Goal: Obtain resource: Download file/media

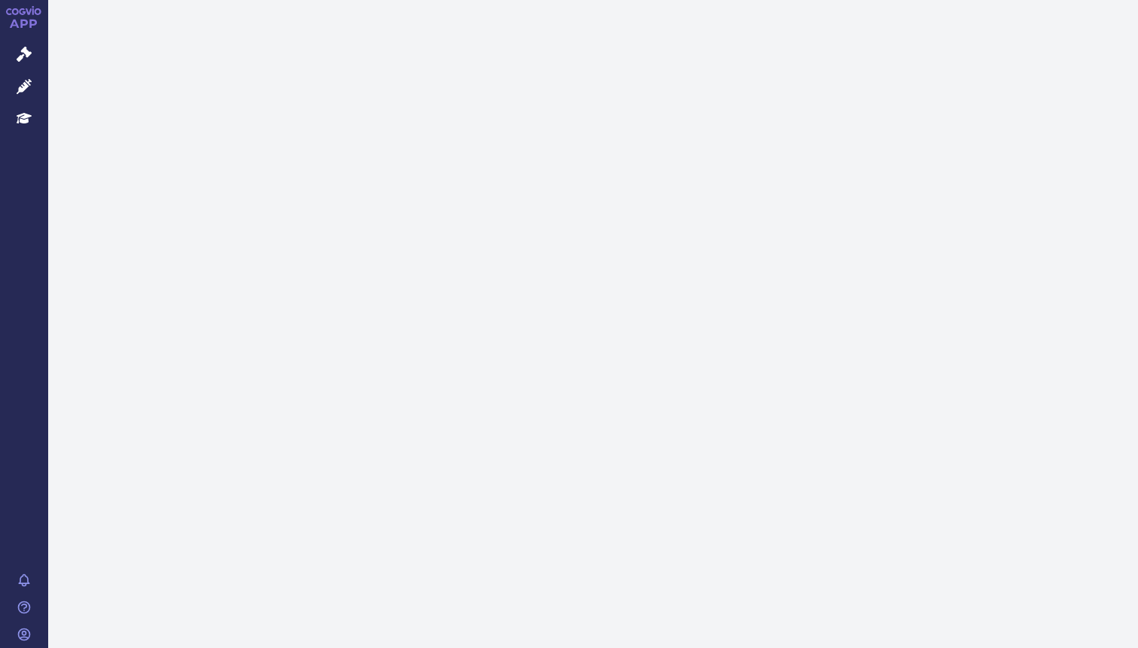
scroll to position [2972, 0]
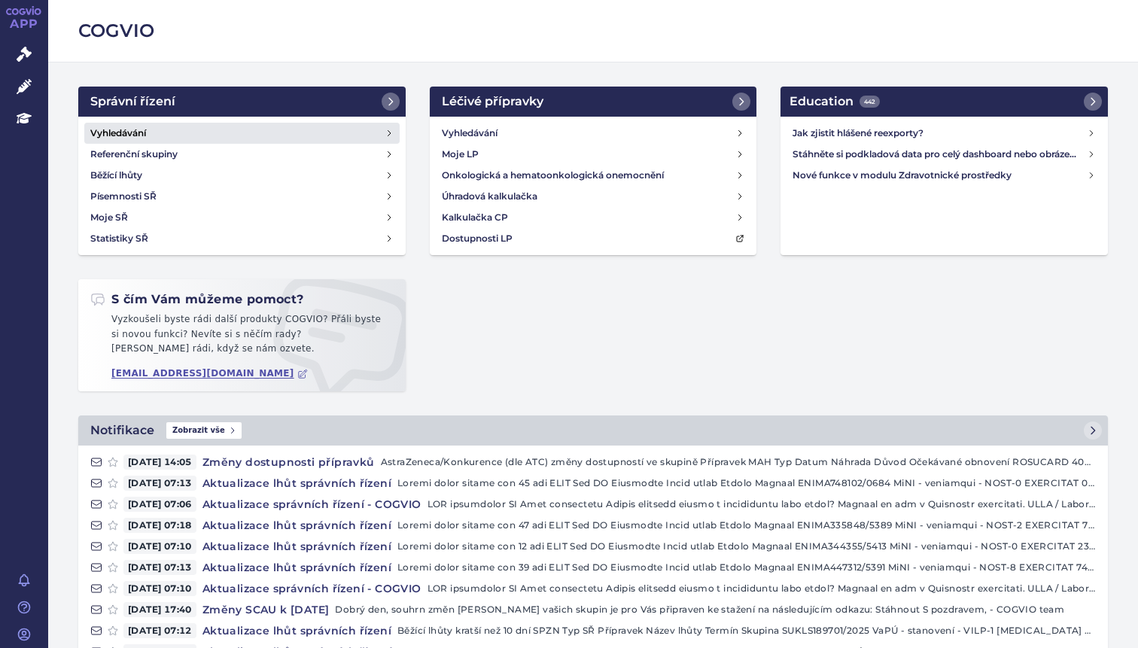
click at [131, 130] on h4 "Vyhledávání" at bounding box center [118, 133] width 56 height 15
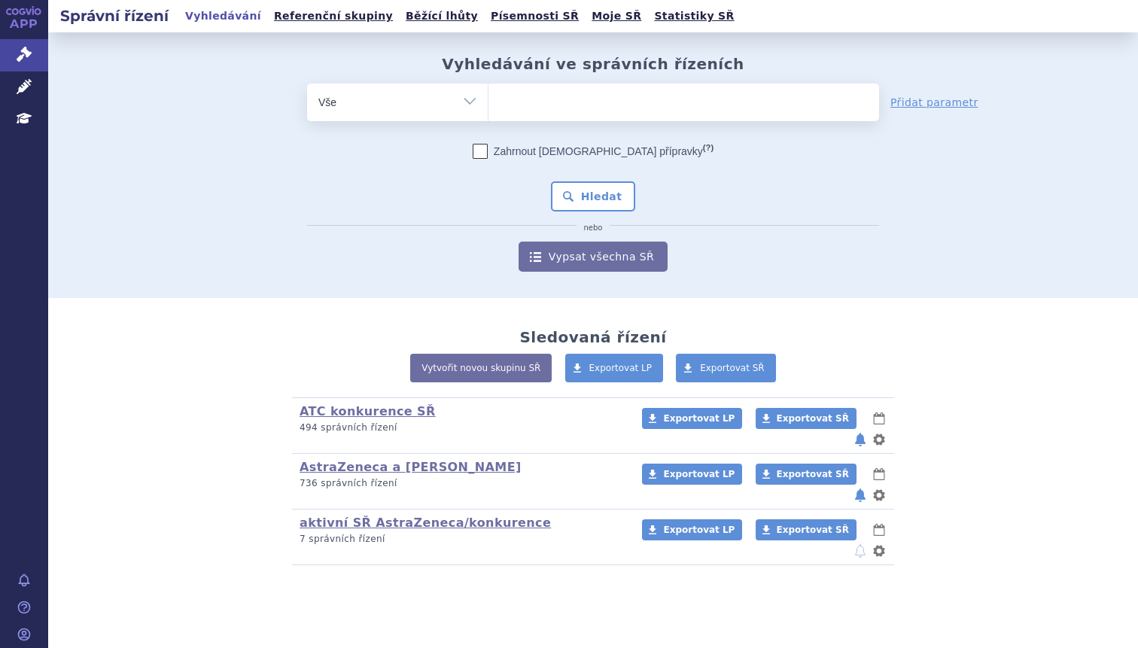
click at [535, 108] on ul at bounding box center [684, 100] width 391 height 32
click at [489, 108] on select at bounding box center [488, 102] width 1 height 38
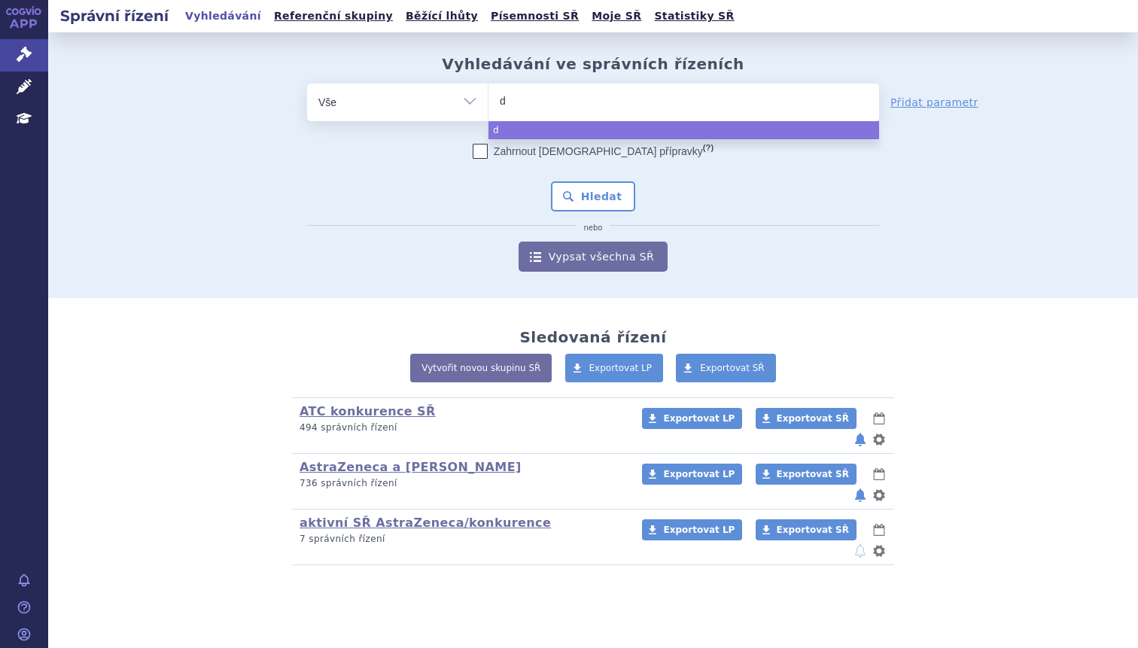
scroll to position [2972, 0]
type input "dup"
type input "dupix"
type input "dupixe"
type input "[MEDICAL_DATA]"
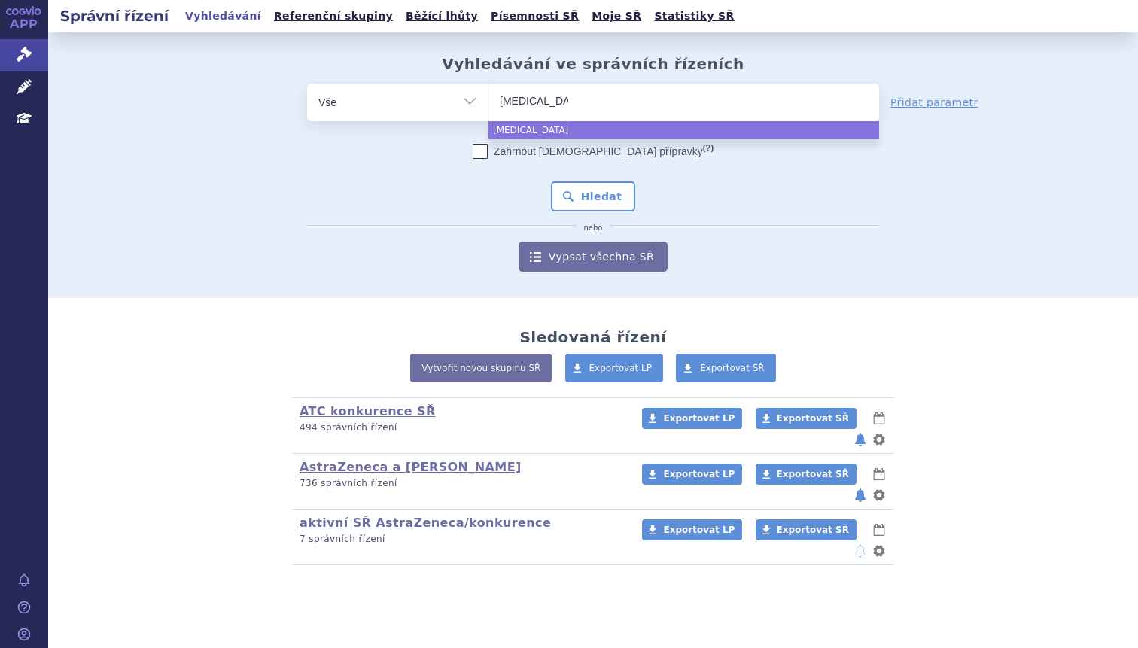
select select "[MEDICAL_DATA]"
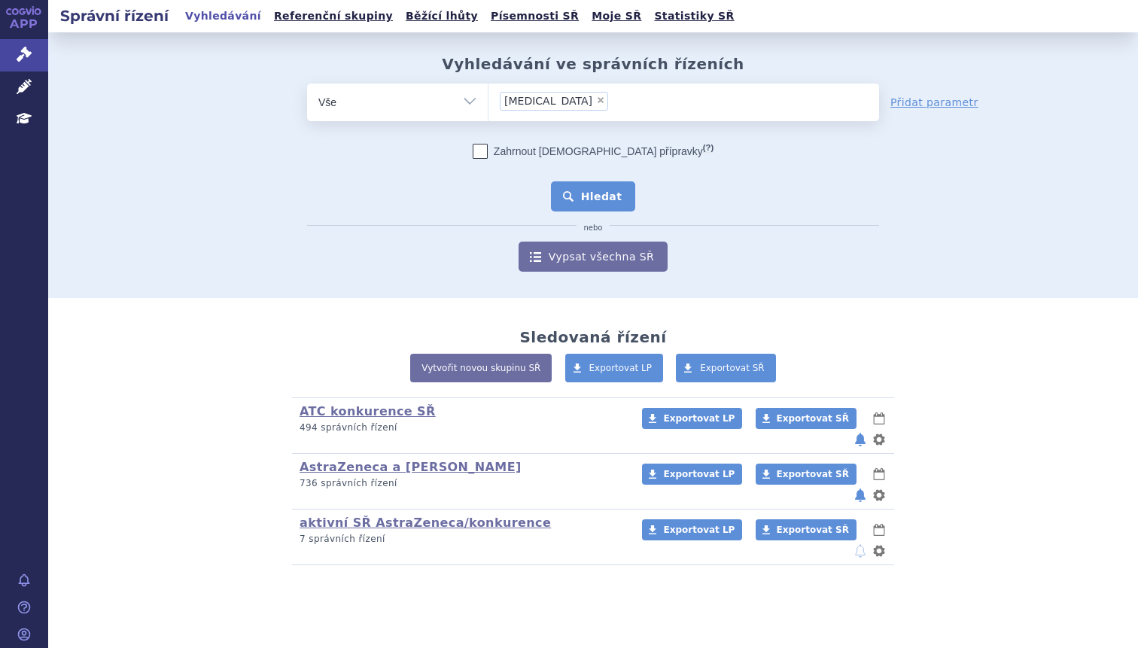
click at [590, 196] on button "Hledat" at bounding box center [593, 196] width 85 height 30
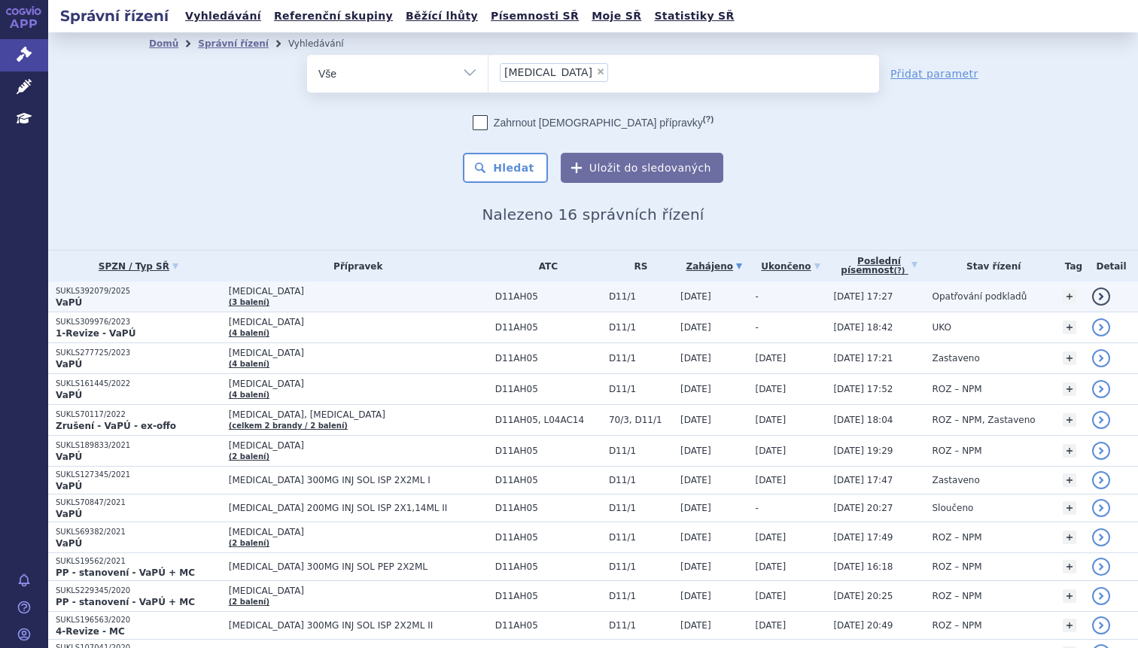
scroll to position [2972, 0]
click at [149, 293] on p "SUKLS392079/2025" at bounding box center [139, 291] width 166 height 11
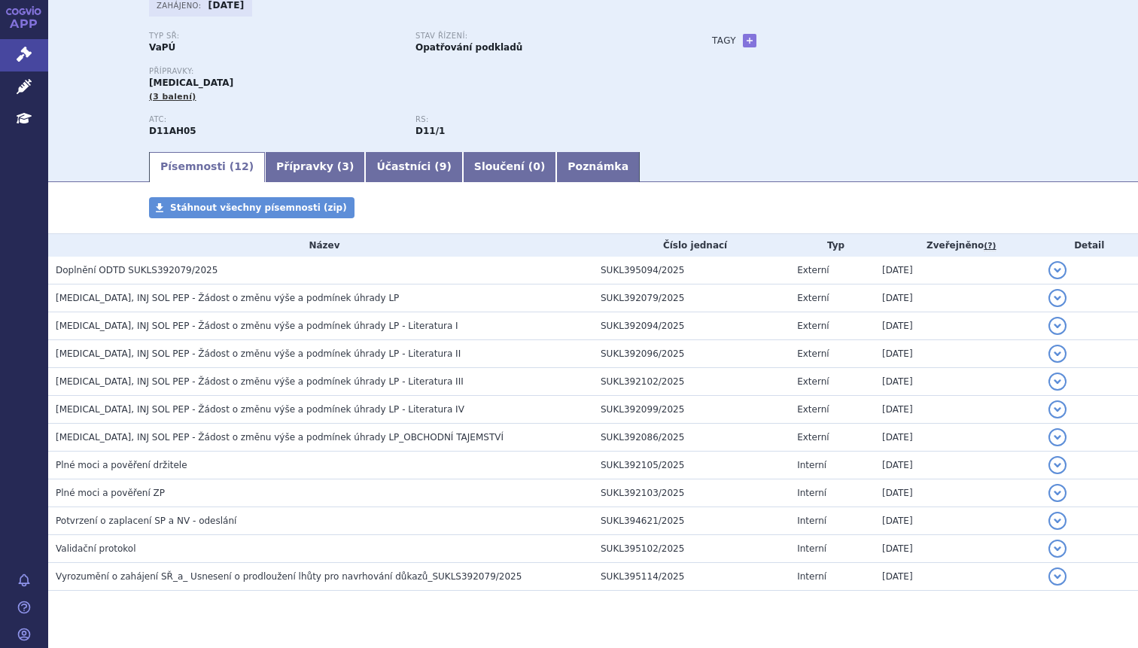
scroll to position [113, 0]
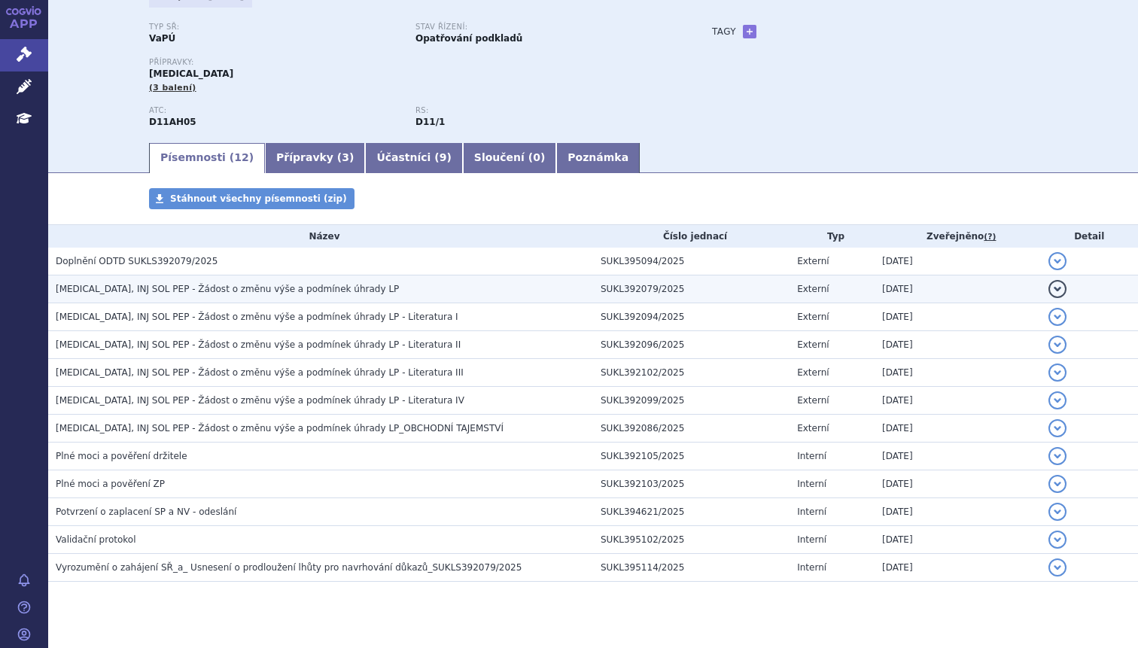
click at [246, 294] on span "DUPIXENT, INJ SOL PEP - Žádost o změnu výše a podmínek úhrady LP" at bounding box center [227, 289] width 343 height 11
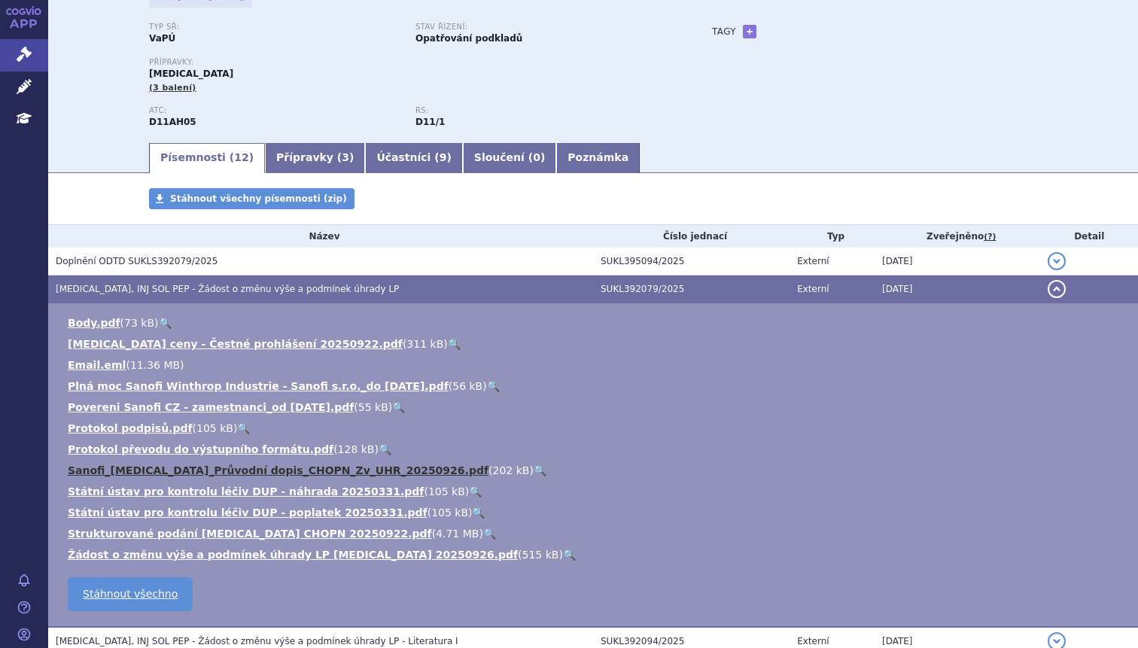
click at [233, 473] on link "Sanofi_DUPIXENT_Průvodní dopis_CHOPN_Zv_UHR_20250926.pdf" at bounding box center [278, 470] width 421 height 12
